Goal: Use online tool/utility: Utilize a website feature to perform a specific function

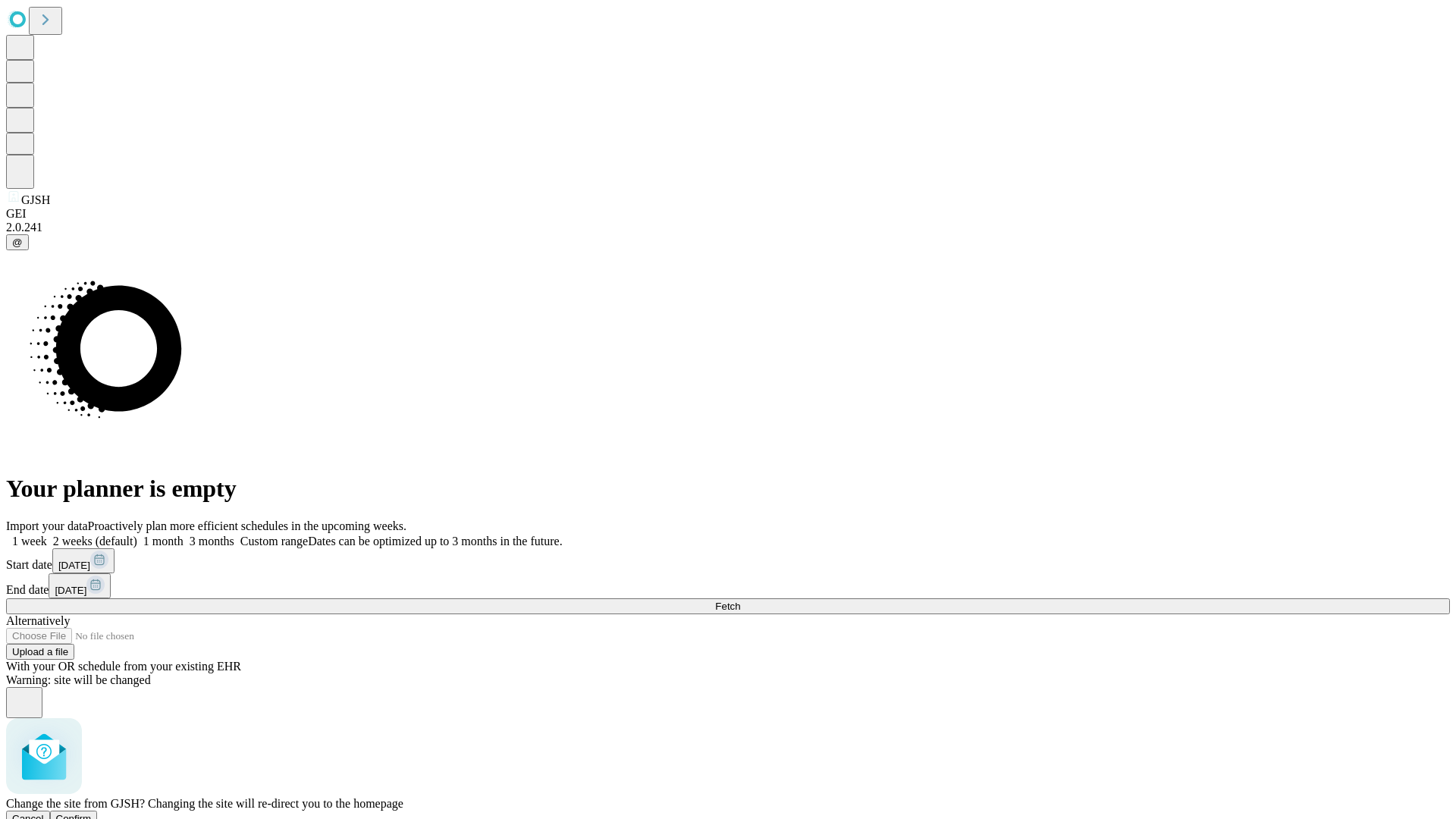
click at [92, 813] on span "Confirm" at bounding box center [74, 818] width 35 height 11
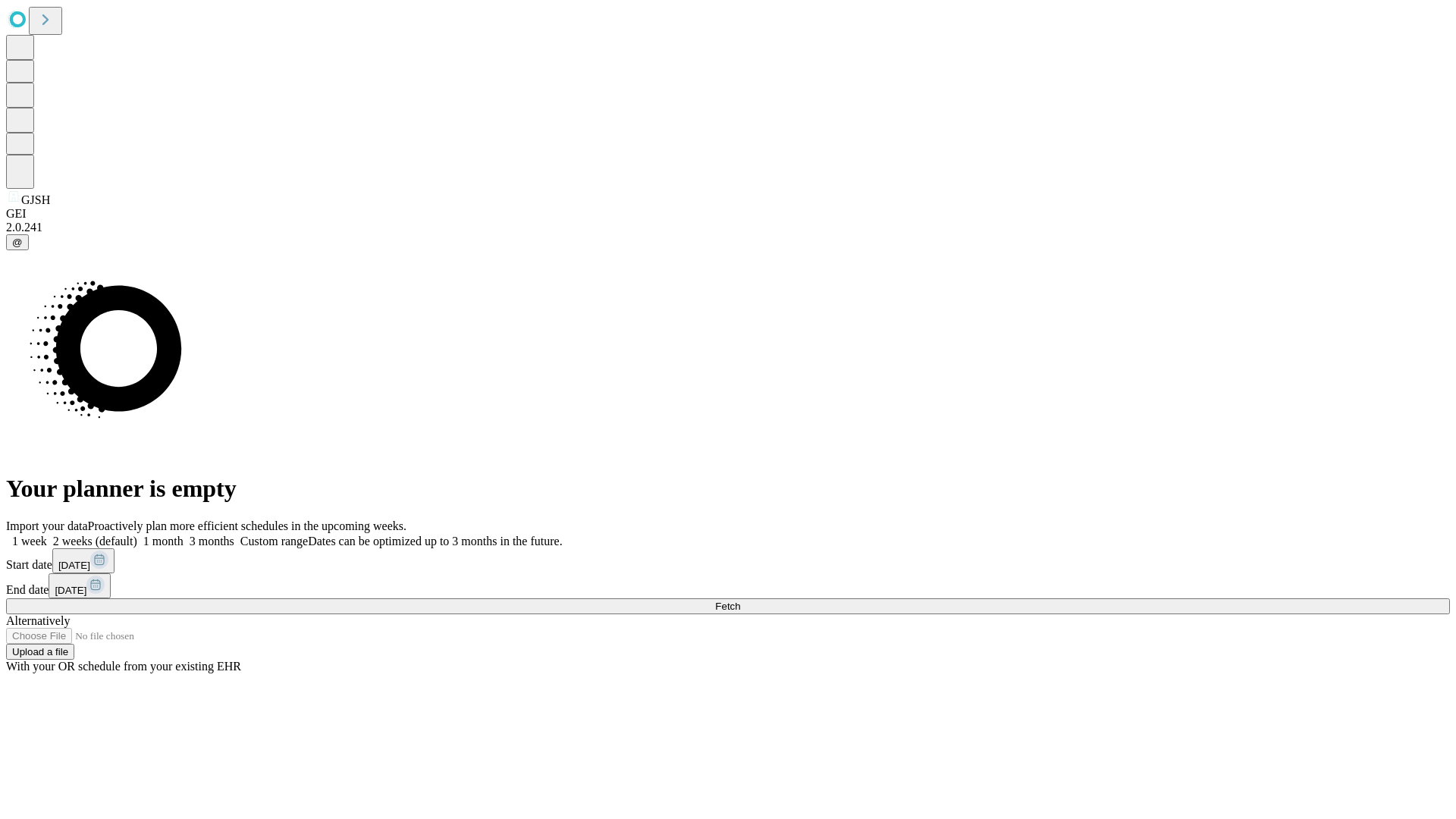
click at [183, 535] on label "1 month" at bounding box center [160, 541] width 46 height 13
click at [740, 601] on span "Fetch" at bounding box center [728, 606] width 25 height 11
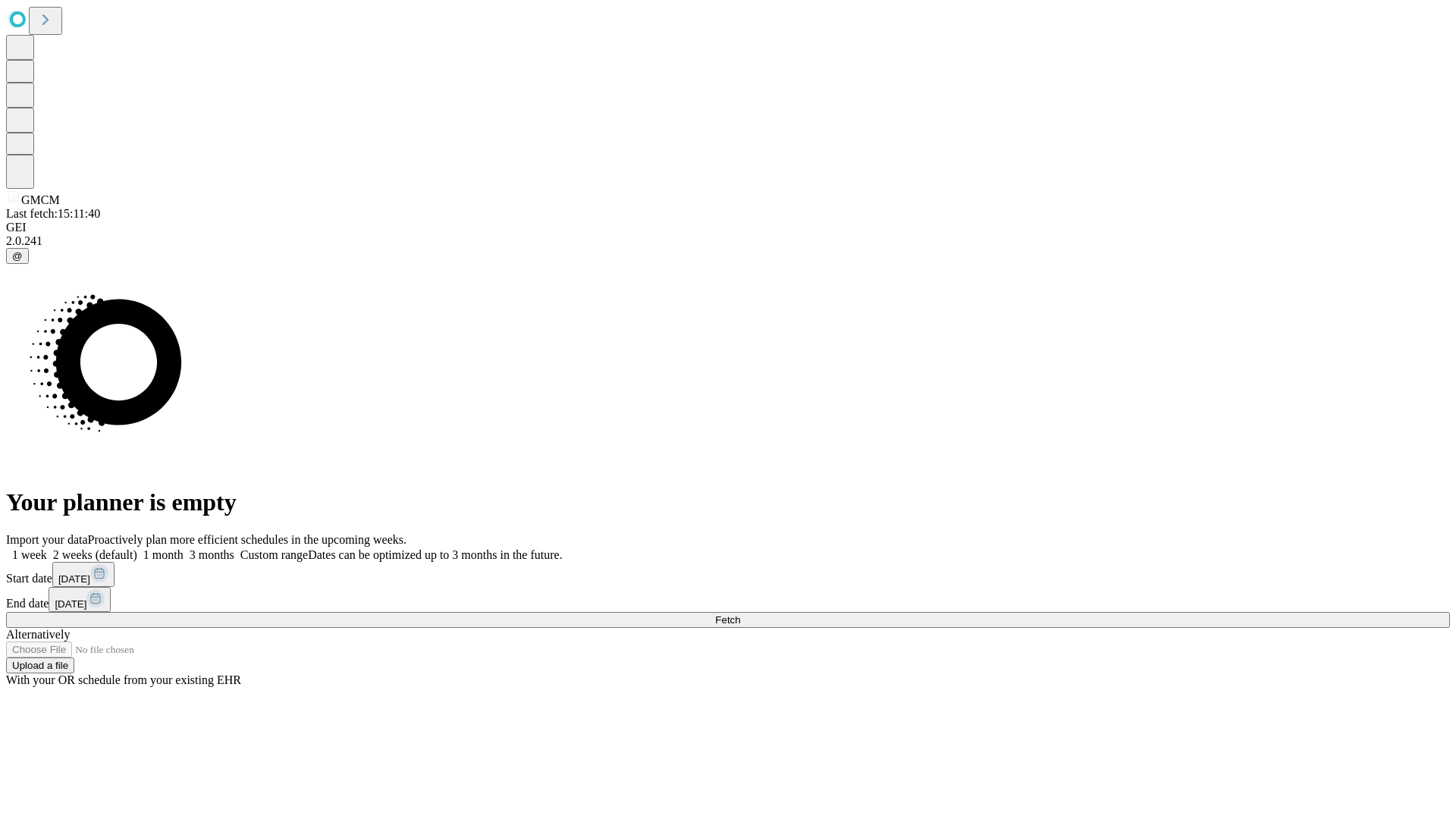
click at [183, 549] on label "1 month" at bounding box center [160, 554] width 46 height 13
click at [740, 614] on span "Fetch" at bounding box center [728, 620] width 25 height 11
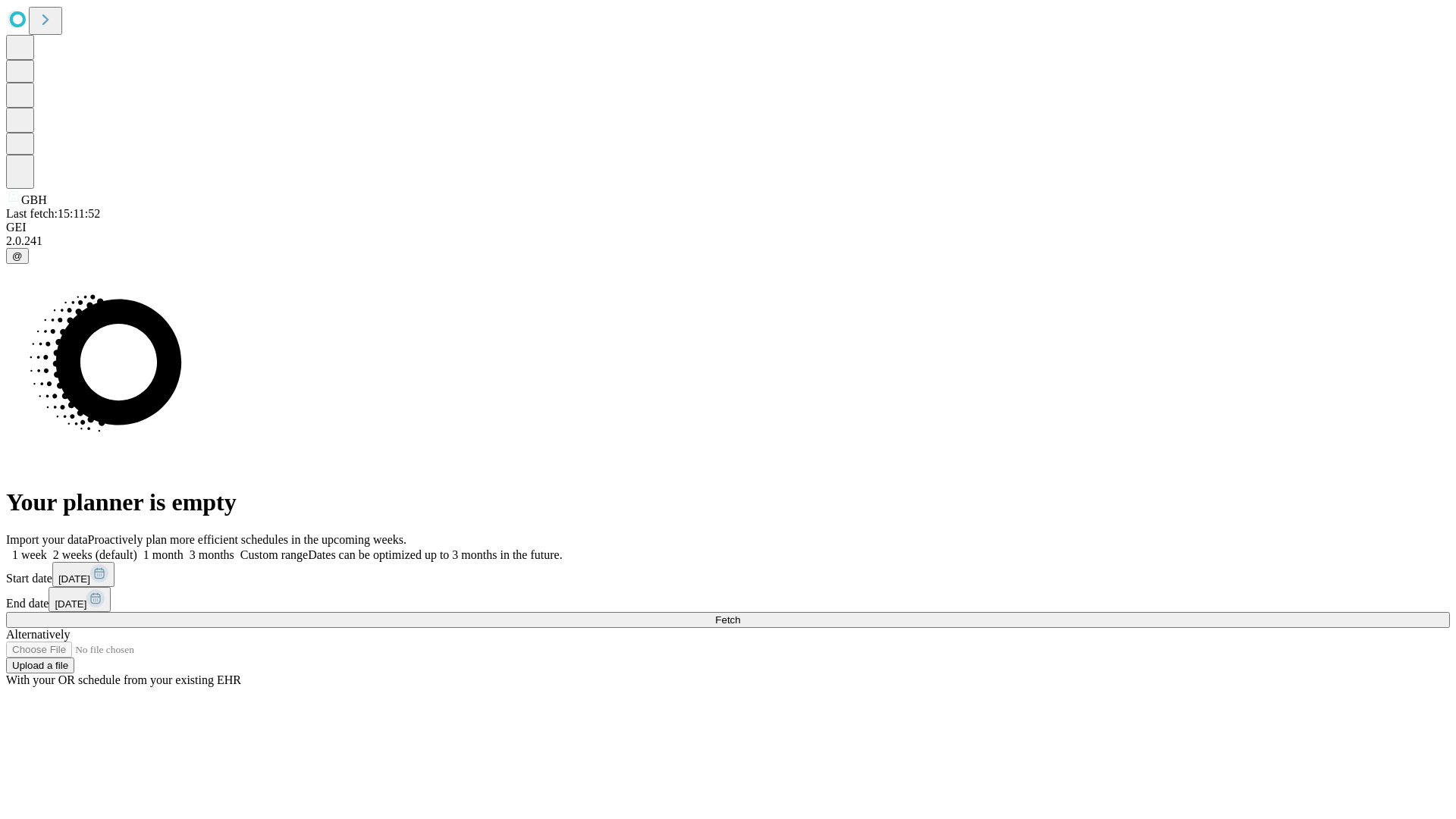
click at [183, 549] on label "1 month" at bounding box center [160, 554] width 46 height 13
click at [740, 614] on span "Fetch" at bounding box center [728, 620] width 25 height 11
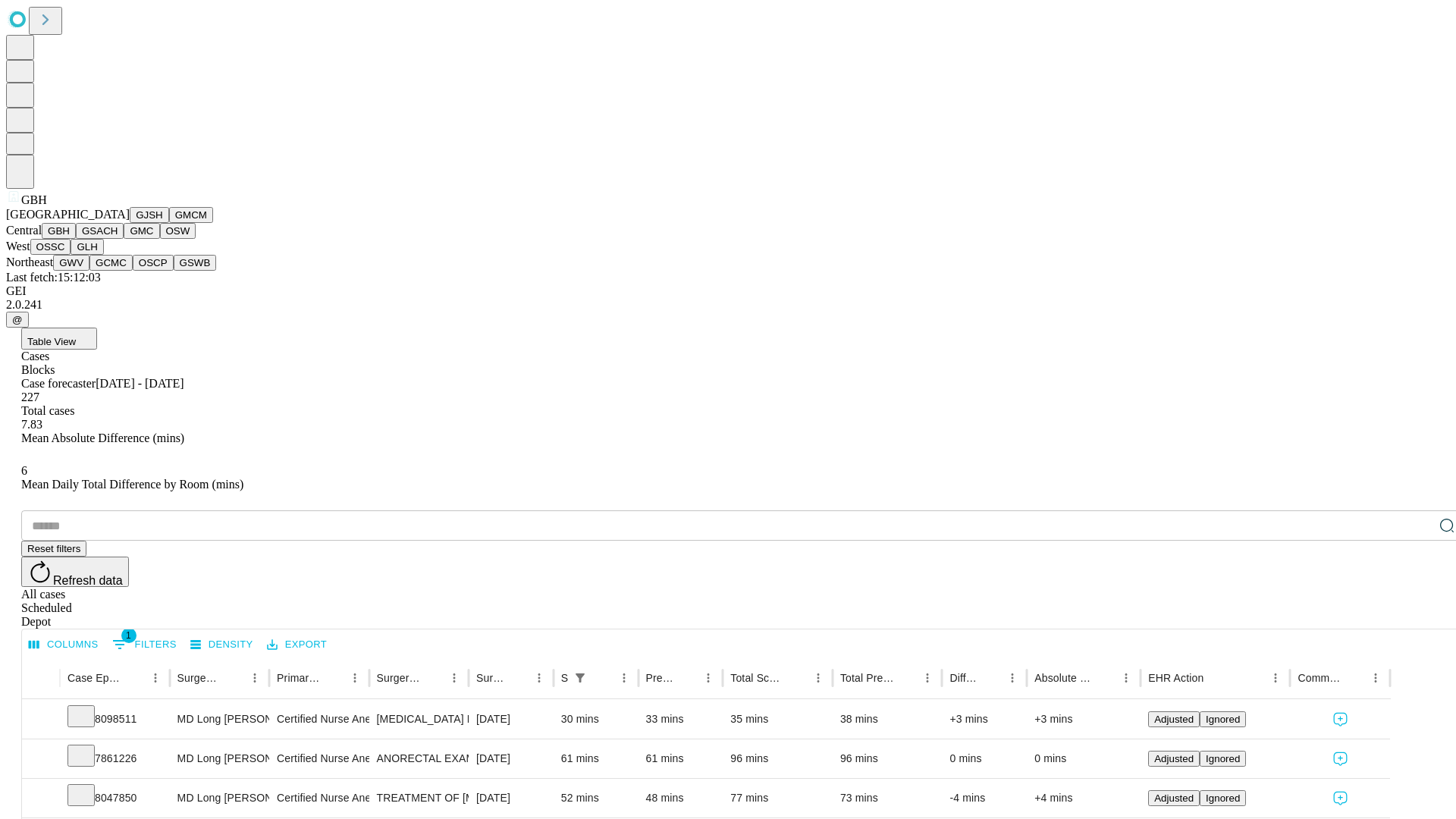
click at [117, 239] on button "GSACH" at bounding box center [100, 231] width 48 height 16
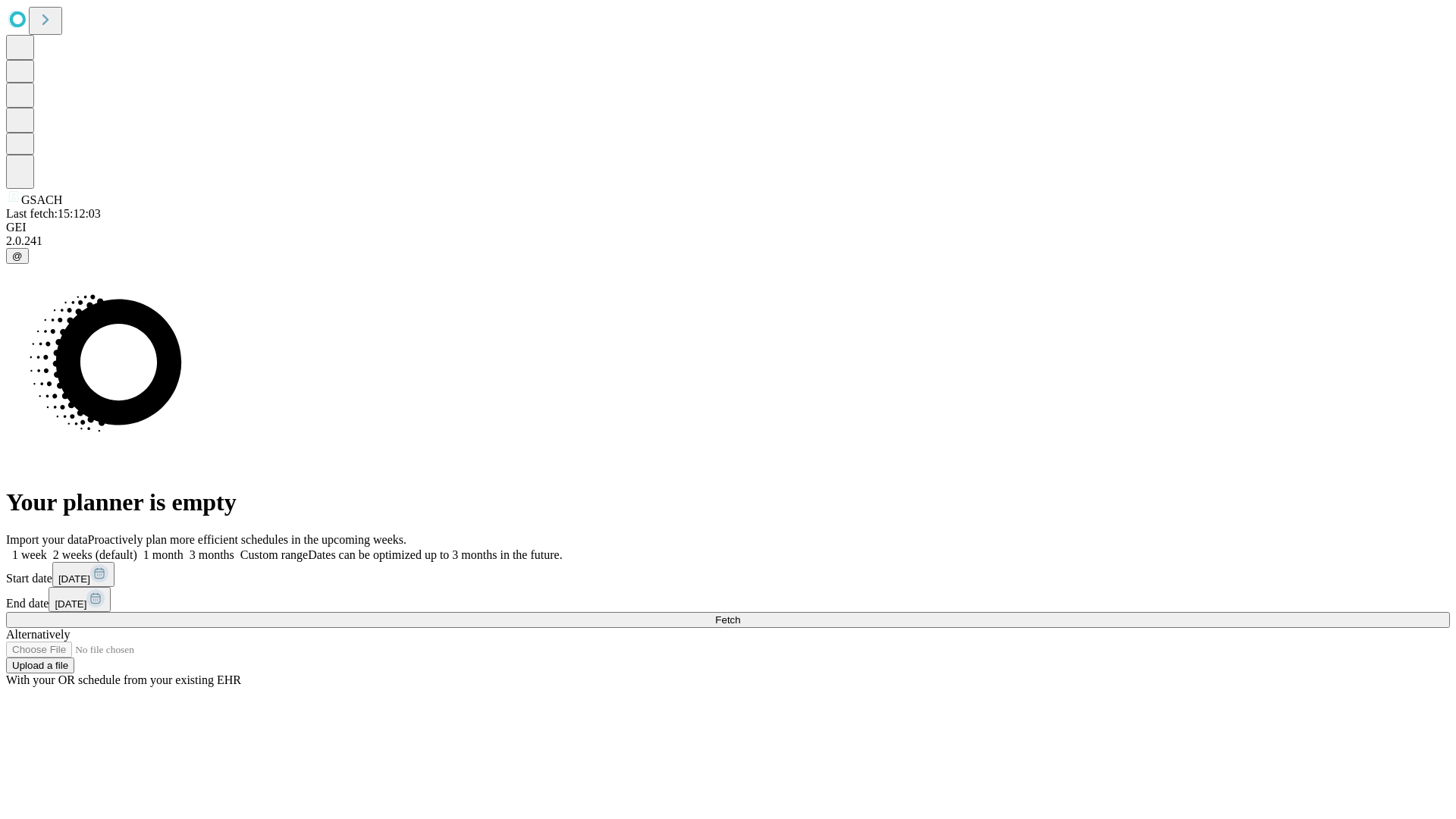
click at [183, 549] on label "1 month" at bounding box center [160, 554] width 46 height 13
click at [740, 614] on span "Fetch" at bounding box center [728, 620] width 25 height 11
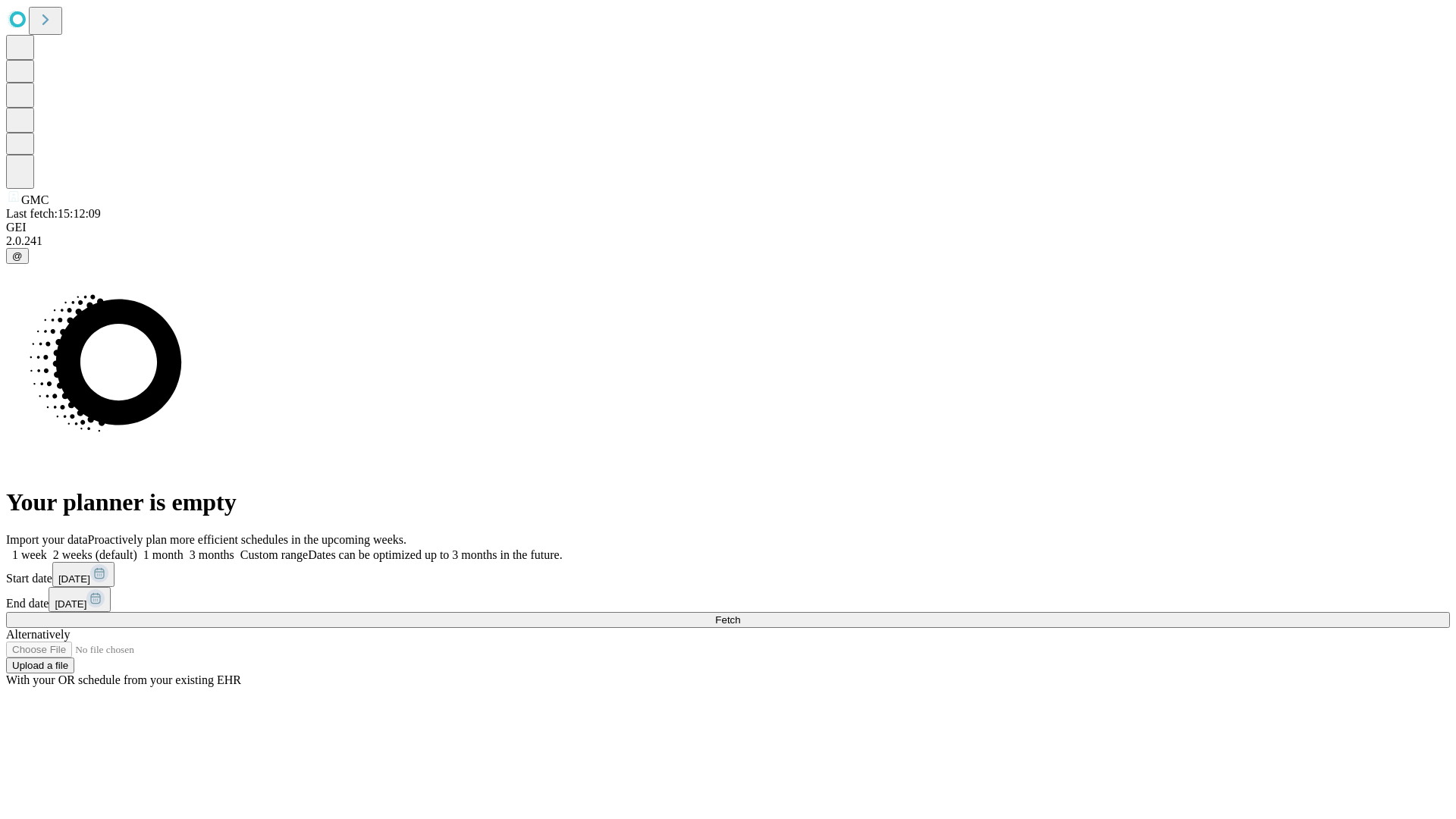
click at [183, 549] on label "1 month" at bounding box center [160, 554] width 46 height 13
click at [740, 614] on span "Fetch" at bounding box center [728, 620] width 25 height 11
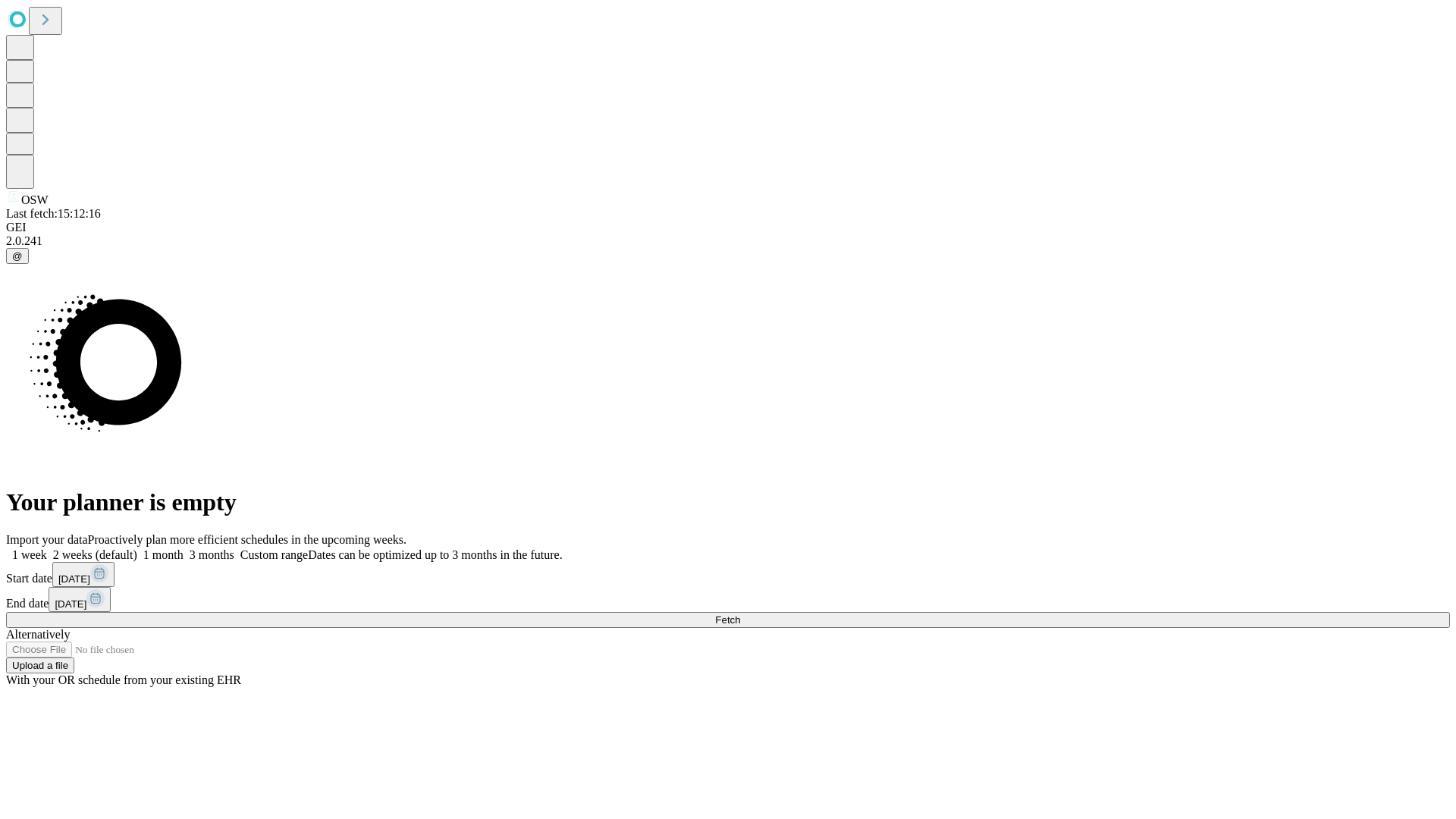
click at [740, 614] on span "Fetch" at bounding box center [728, 620] width 25 height 11
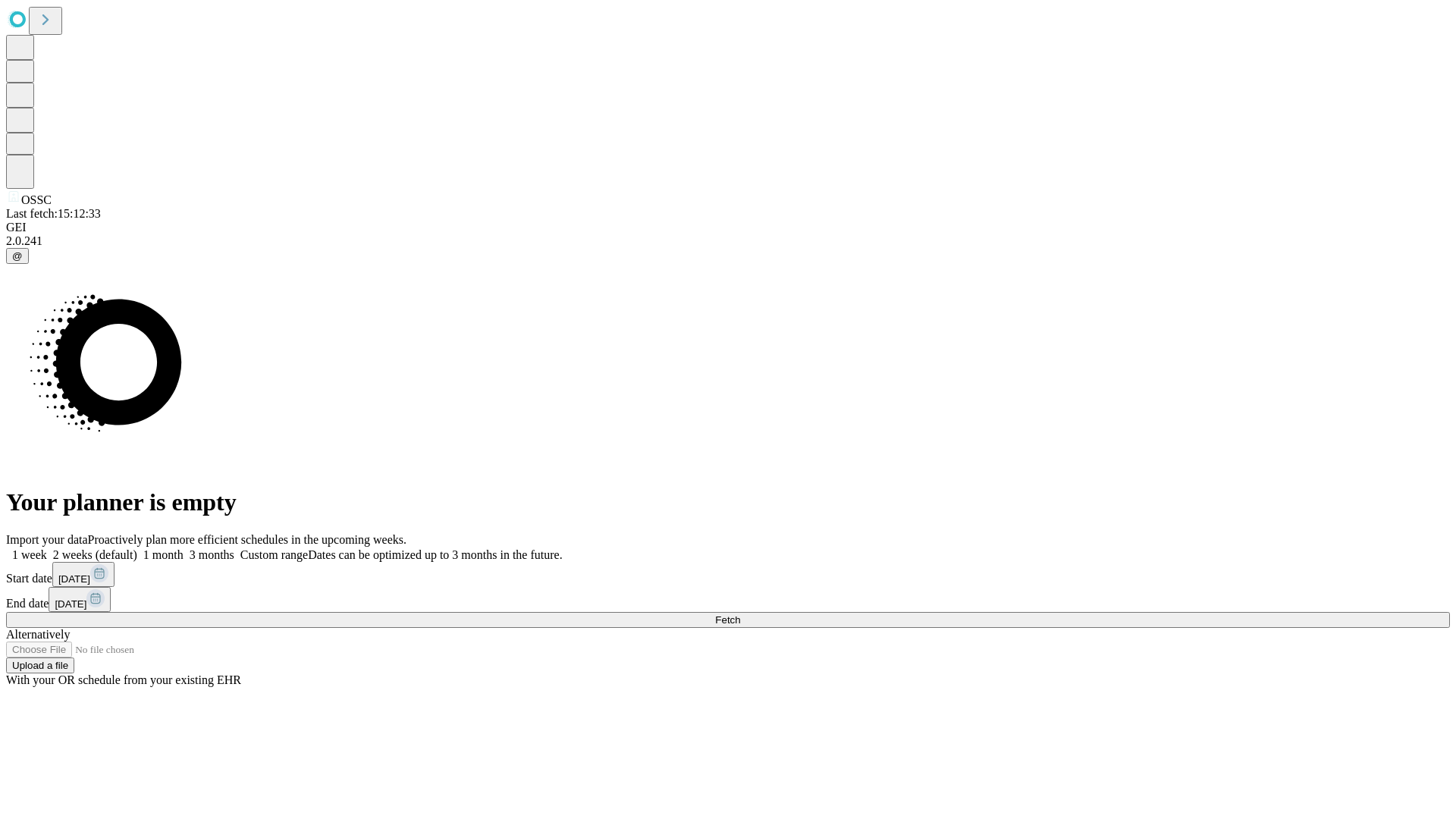
click at [183, 549] on label "1 month" at bounding box center [160, 554] width 46 height 13
click at [740, 614] on span "Fetch" at bounding box center [728, 620] width 25 height 11
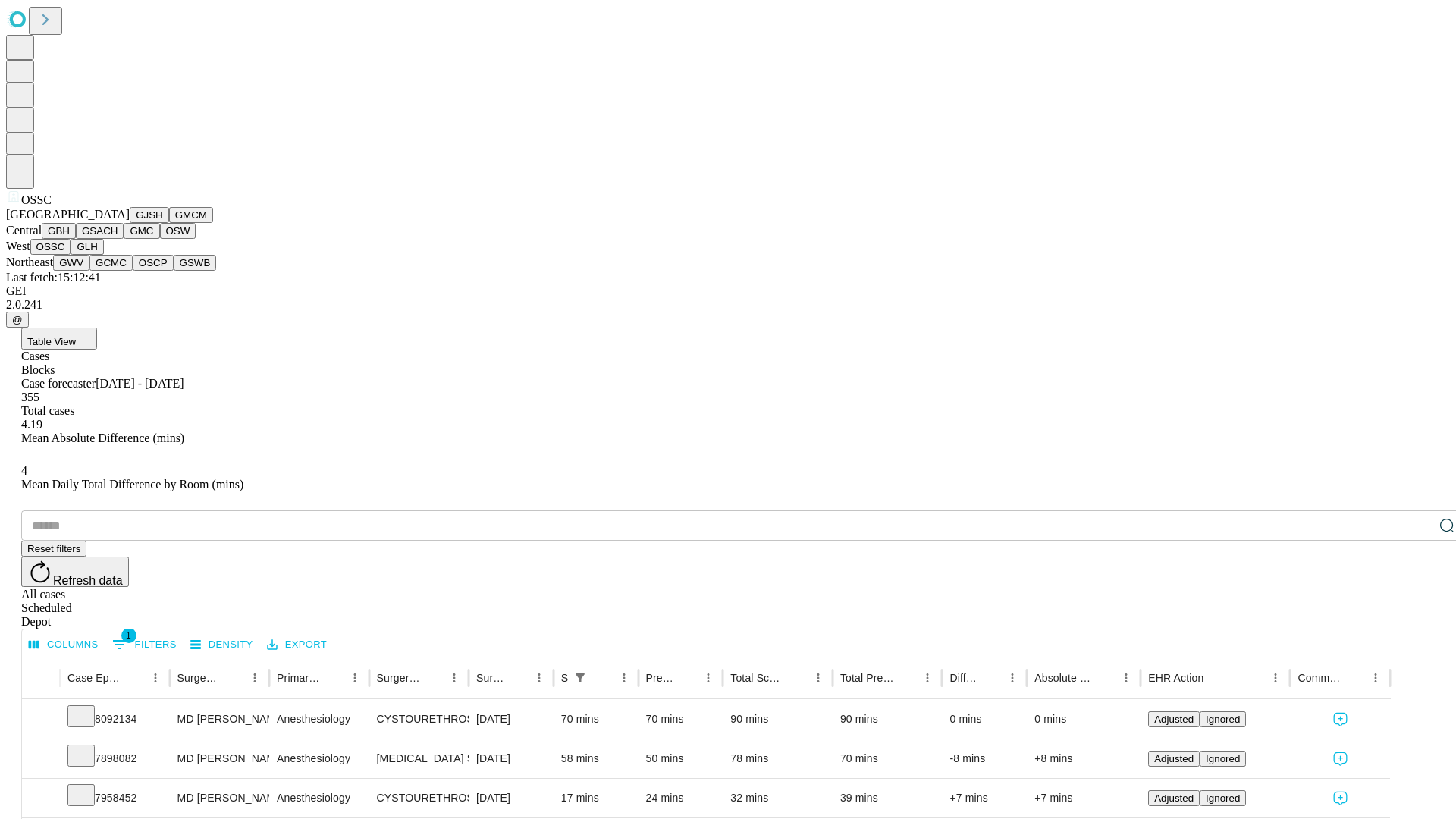
click at [103, 254] on button "GLH" at bounding box center [86, 247] width 33 height 16
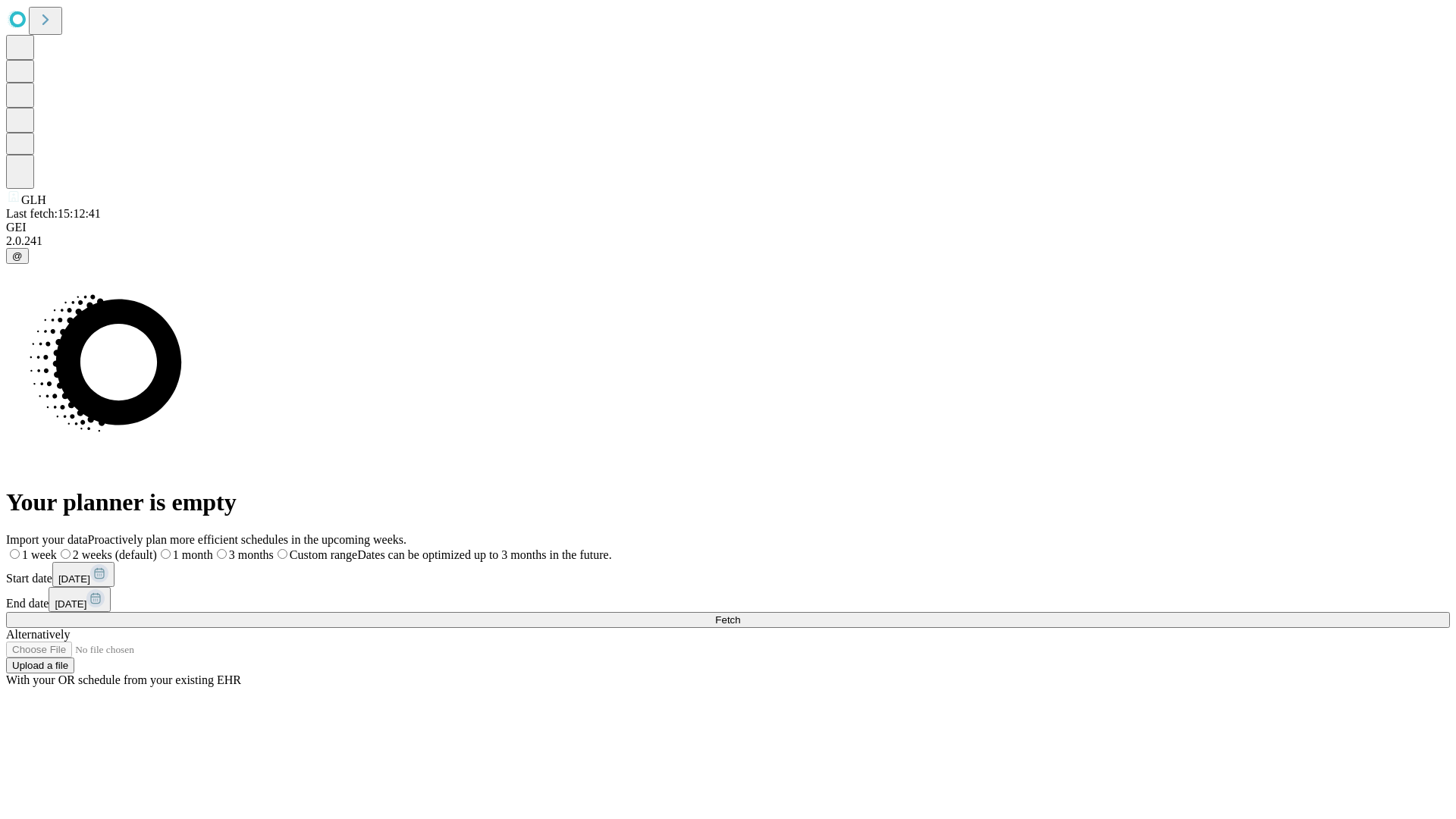
click at [213, 549] on label "1 month" at bounding box center [185, 554] width 56 height 13
click at [740, 614] on span "Fetch" at bounding box center [728, 620] width 25 height 11
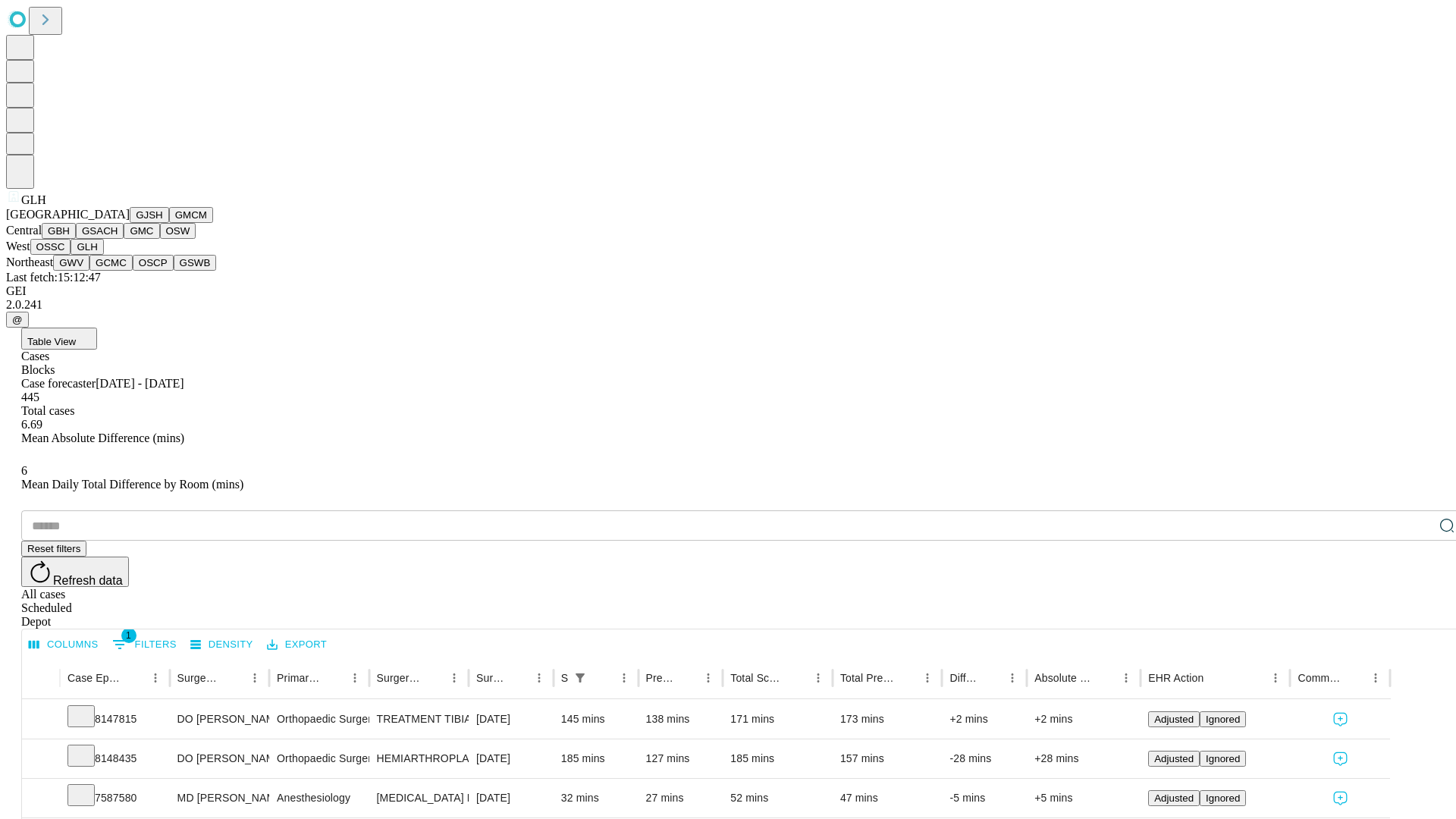
click at [90, 270] on button "GWV" at bounding box center [71, 262] width 36 height 16
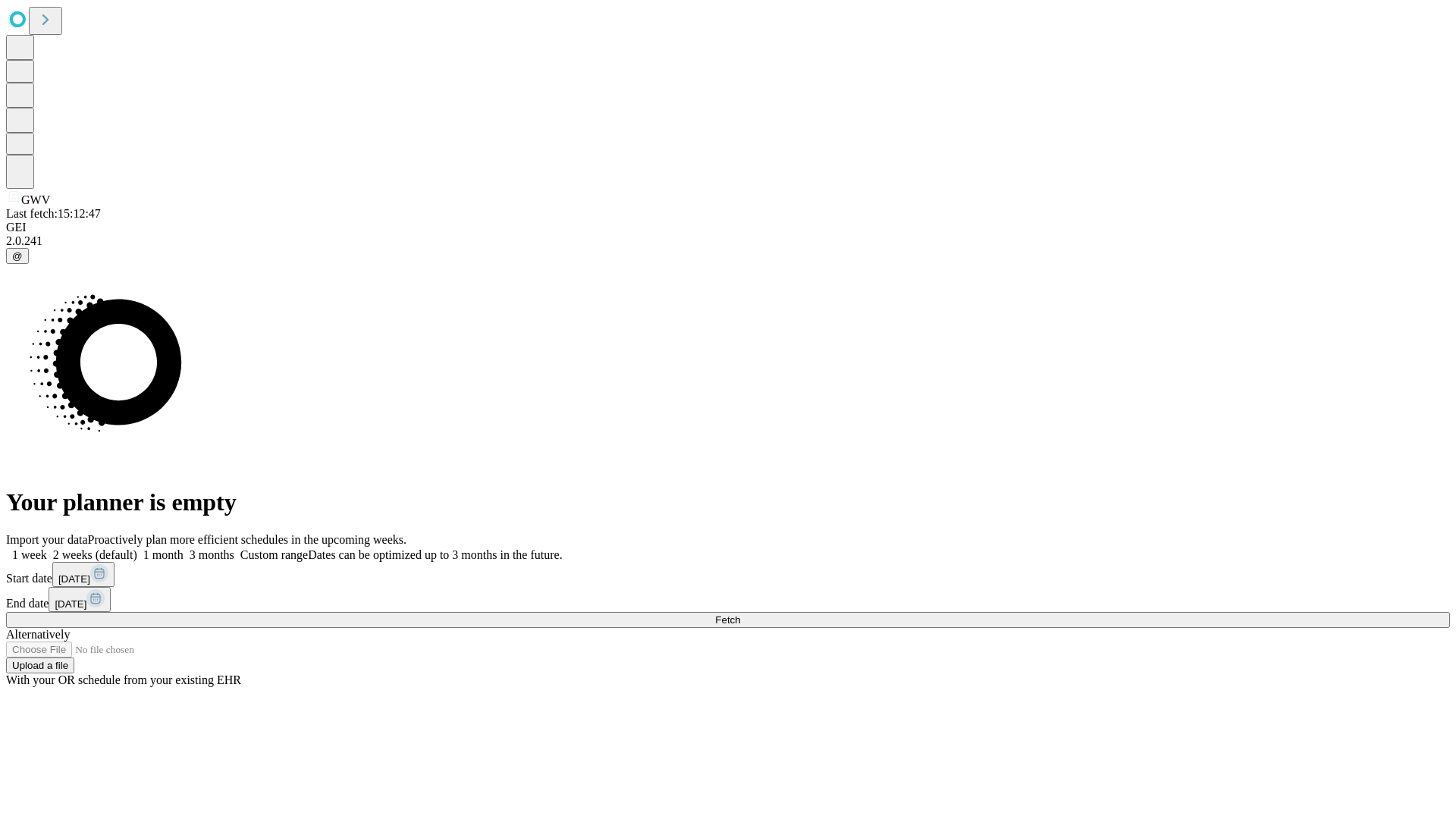
click at [740, 614] on span "Fetch" at bounding box center [728, 620] width 25 height 11
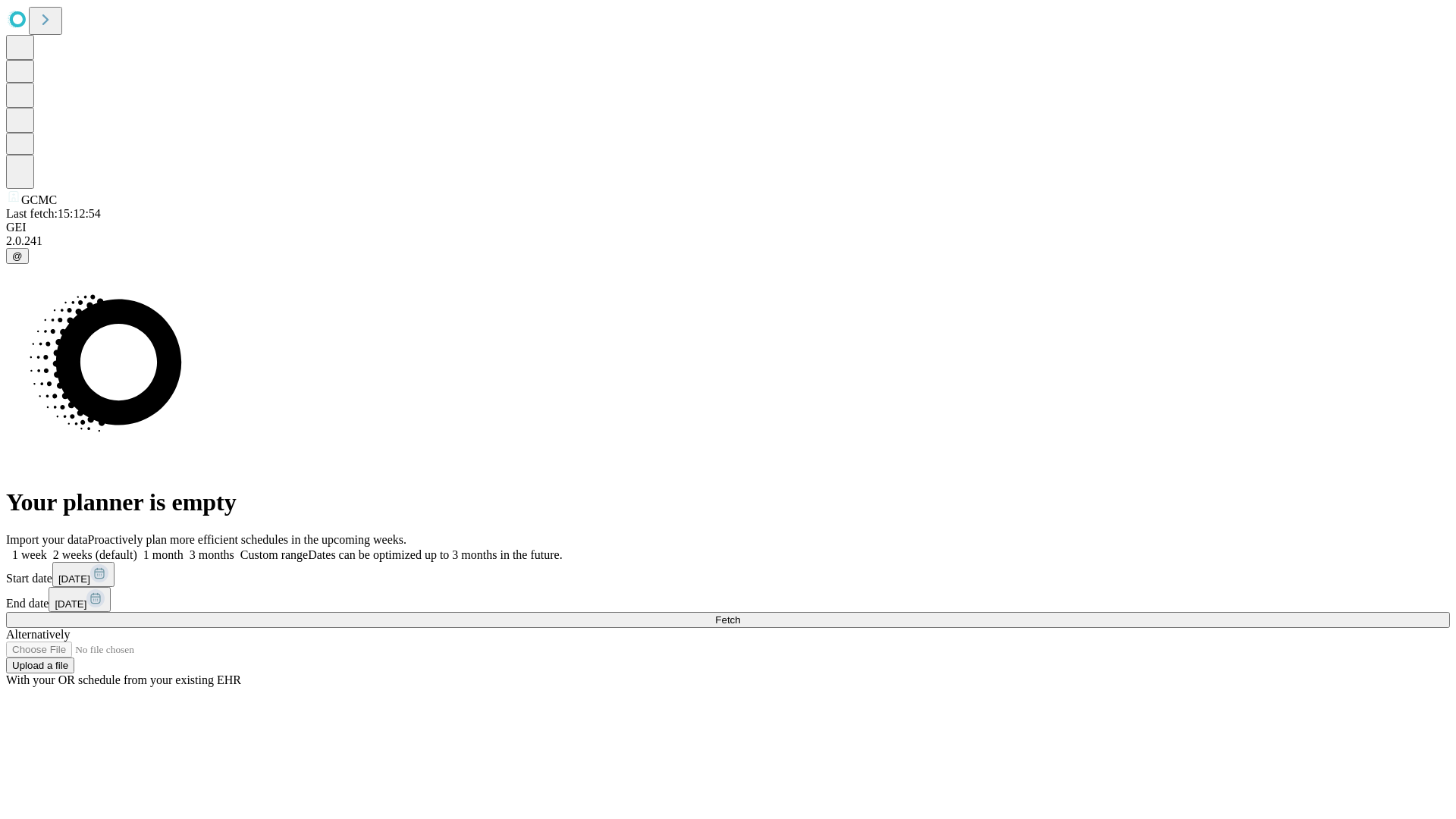
click at [183, 549] on label "1 month" at bounding box center [160, 554] width 46 height 13
click at [740, 614] on span "Fetch" at bounding box center [728, 620] width 25 height 11
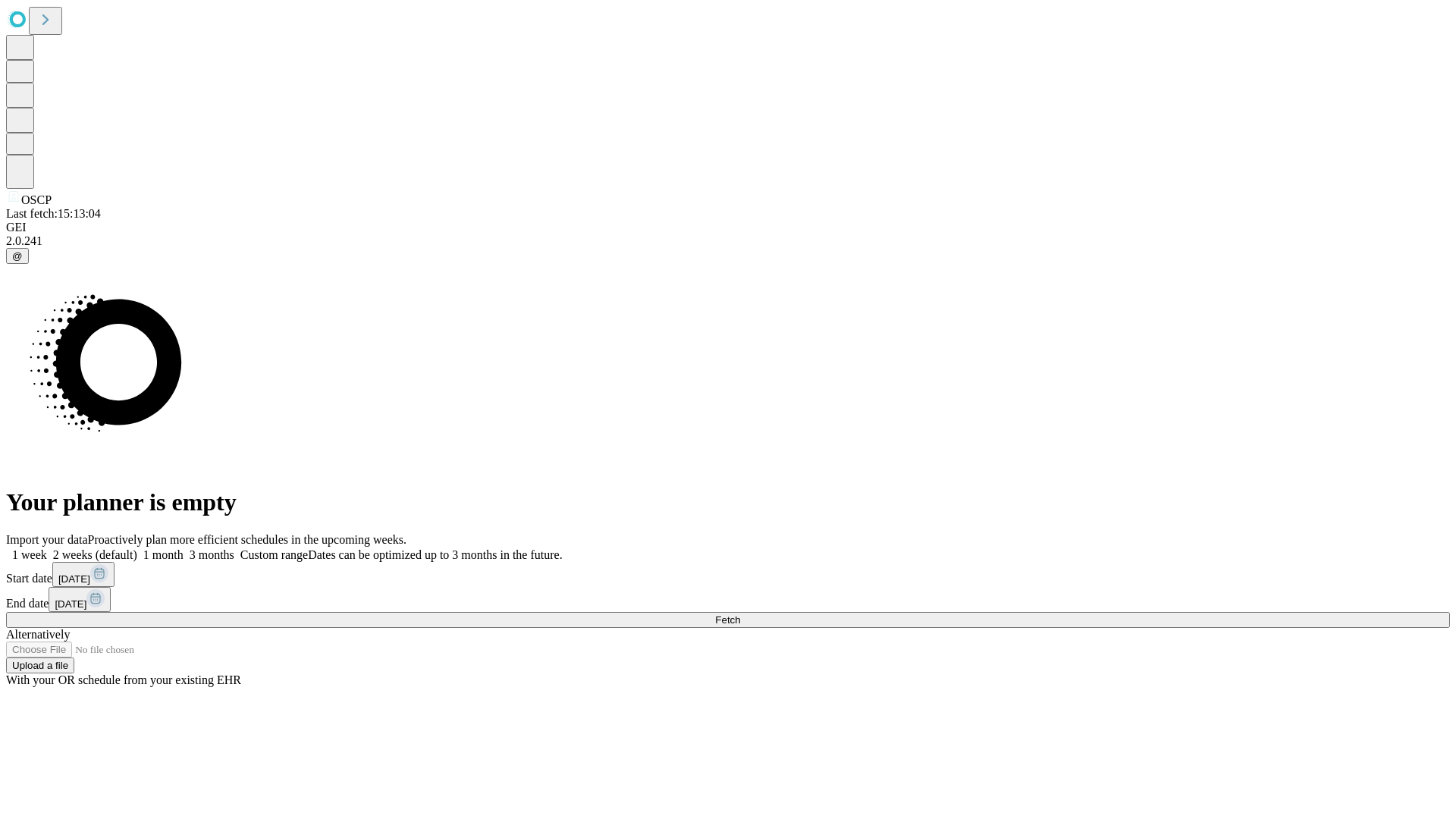
click at [183, 549] on label "1 month" at bounding box center [160, 554] width 46 height 13
click at [740, 614] on span "Fetch" at bounding box center [728, 620] width 25 height 11
click at [183, 549] on label "1 month" at bounding box center [160, 554] width 46 height 13
click at [740, 614] on span "Fetch" at bounding box center [728, 620] width 25 height 11
